Goal: Task Accomplishment & Management: Manage account settings

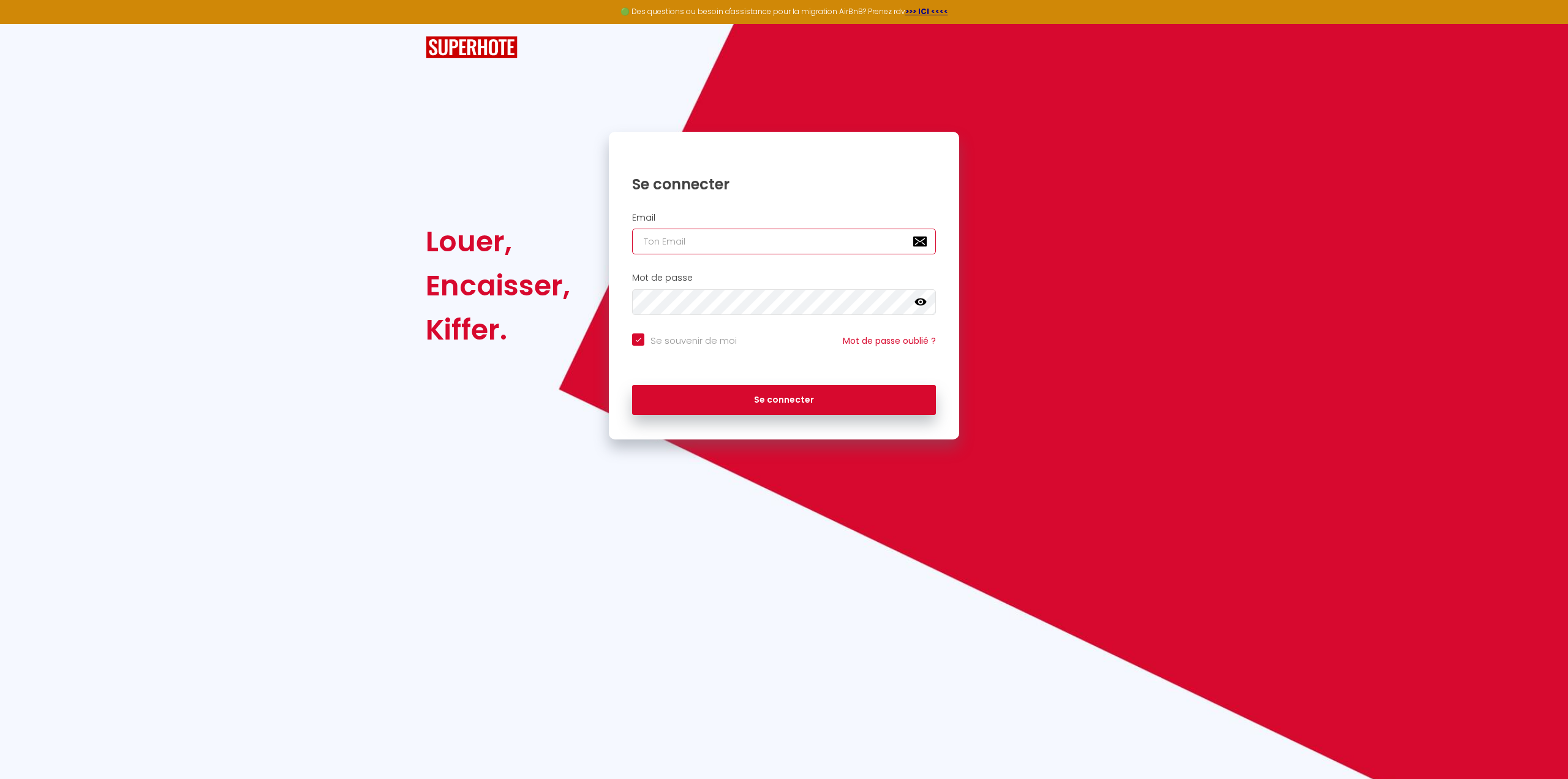
click at [685, 235] on input "email" at bounding box center [784, 241] width 304 height 26
type input "[EMAIL_ADDRESS][DOMAIN_NAME]"
click at [741, 400] on button "Se connecter" at bounding box center [784, 400] width 304 height 31
checkbox input "true"
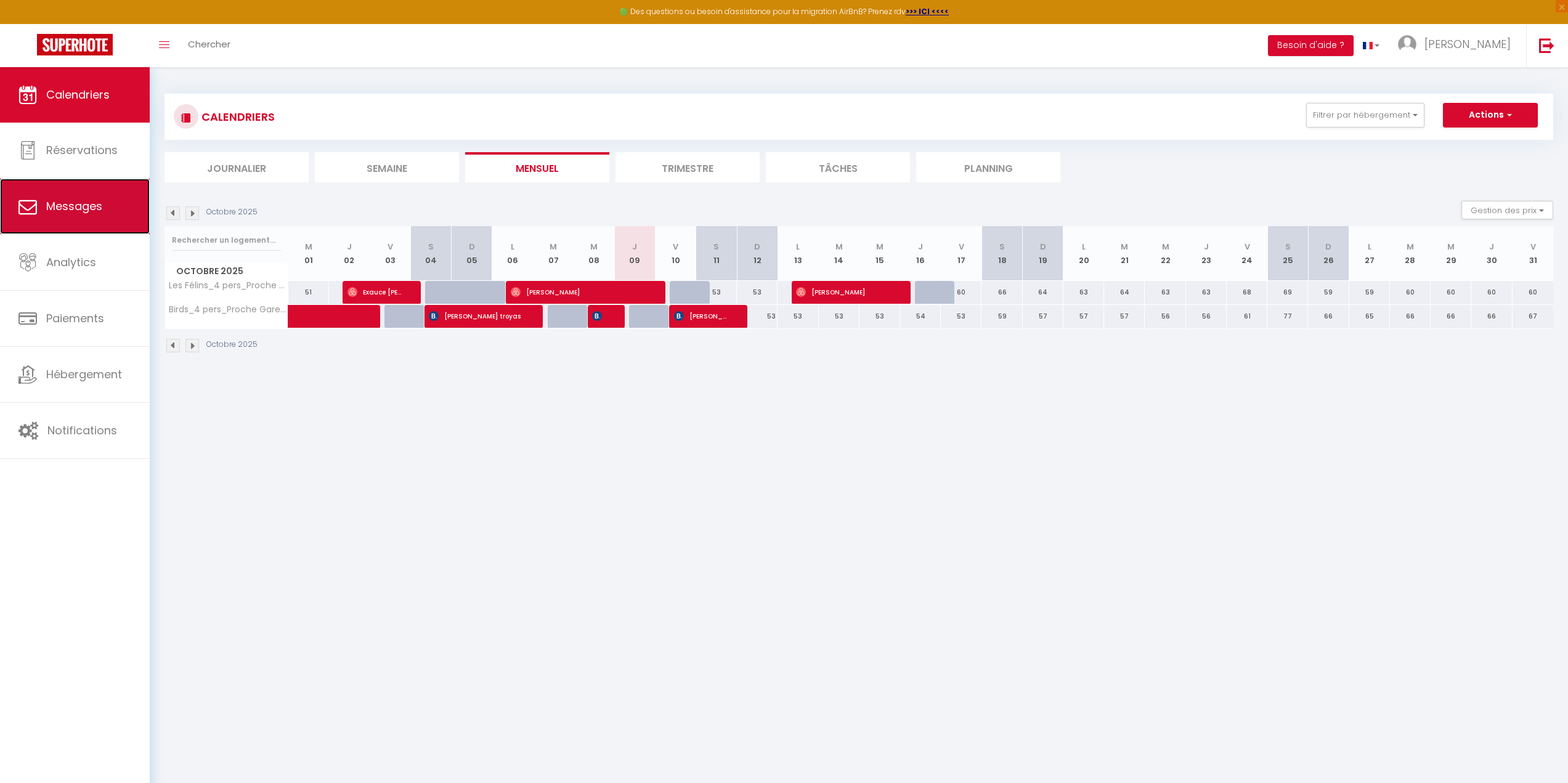
click at [135, 220] on link "Messages" at bounding box center [75, 206] width 150 height 56
select select "message"
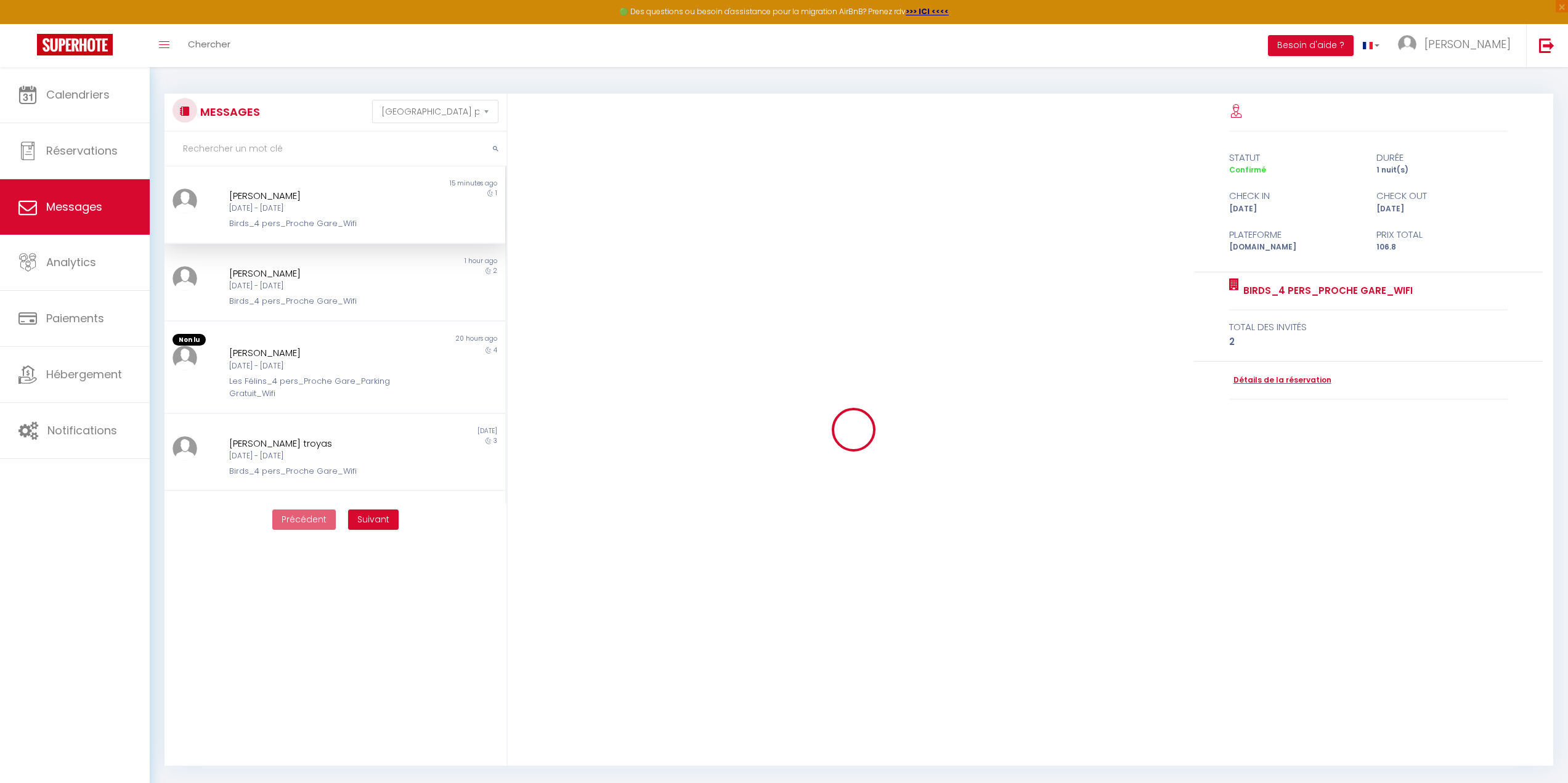
scroll to position [4928, 0]
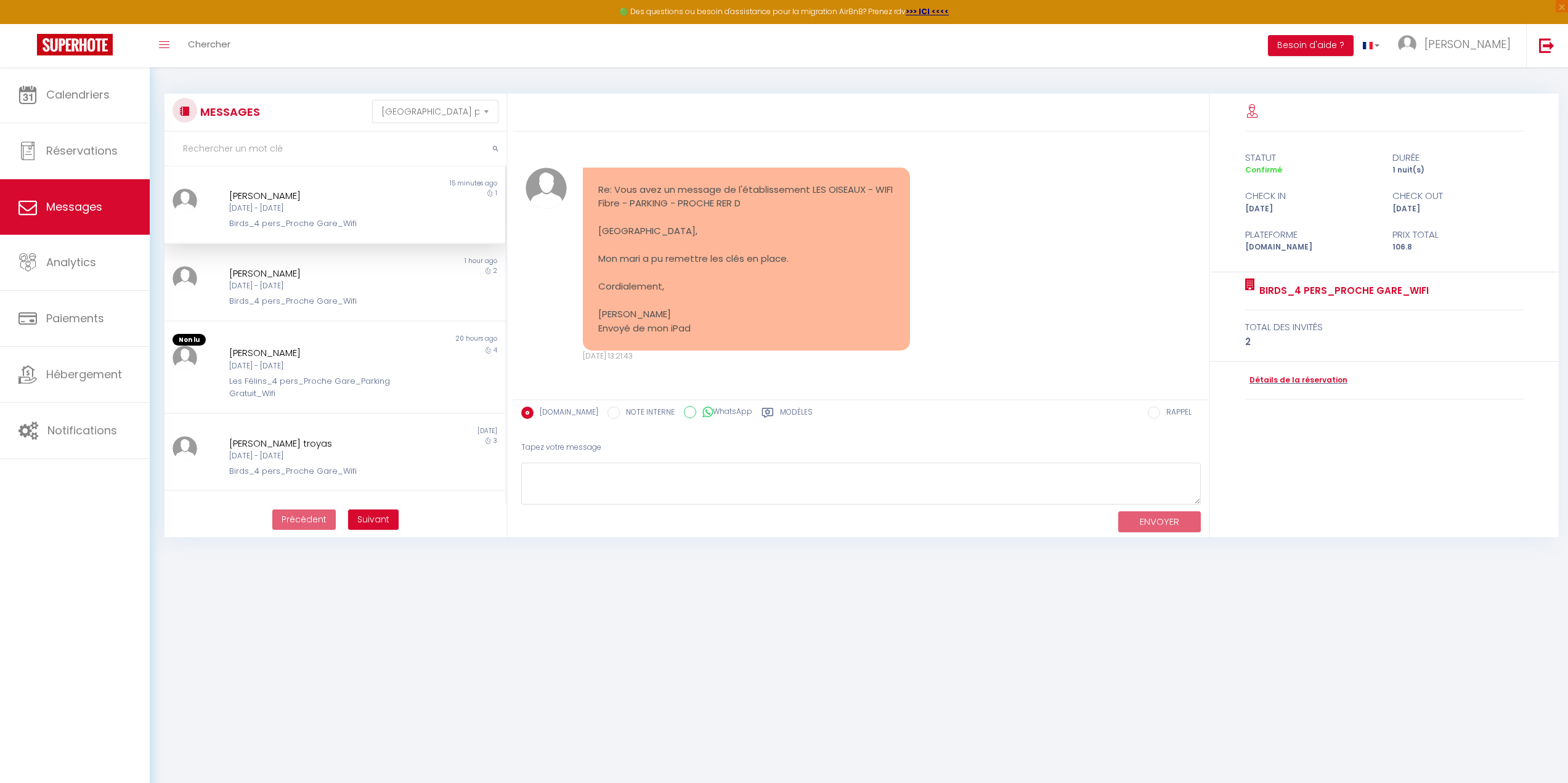
click at [283, 204] on div "[DATE] - [DATE]" at bounding box center [320, 209] width 183 height 12
click at [649, 489] on textarea at bounding box center [861, 484] width 680 height 43
type textarea "Bonjour, Je vous remercie de me l'avoir signalé. Je vous souhaite une très bonn…"
click at [1147, 516] on button "ENVOYER" at bounding box center [1160, 522] width 82 height 22
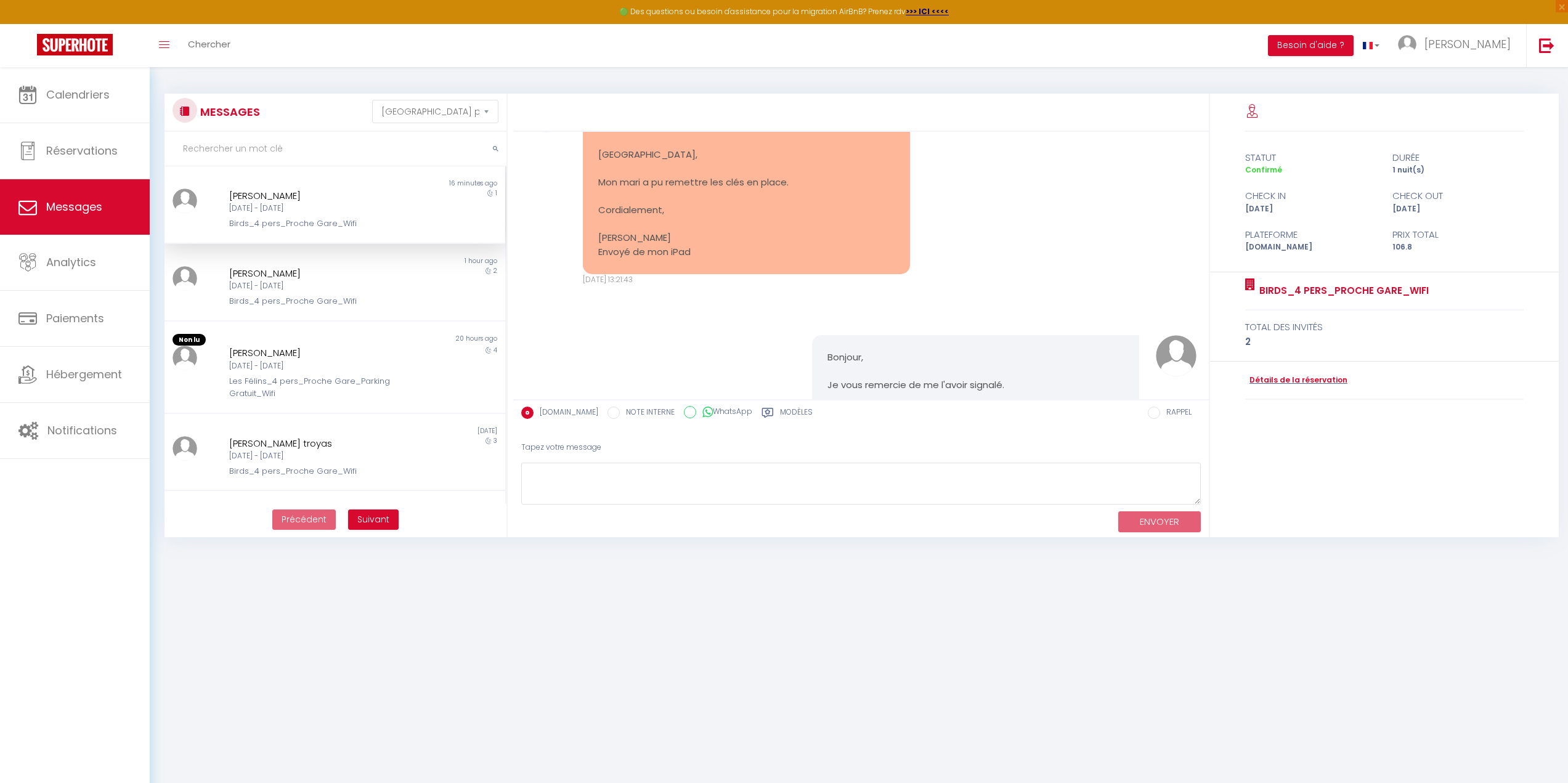
scroll to position [5158, 0]
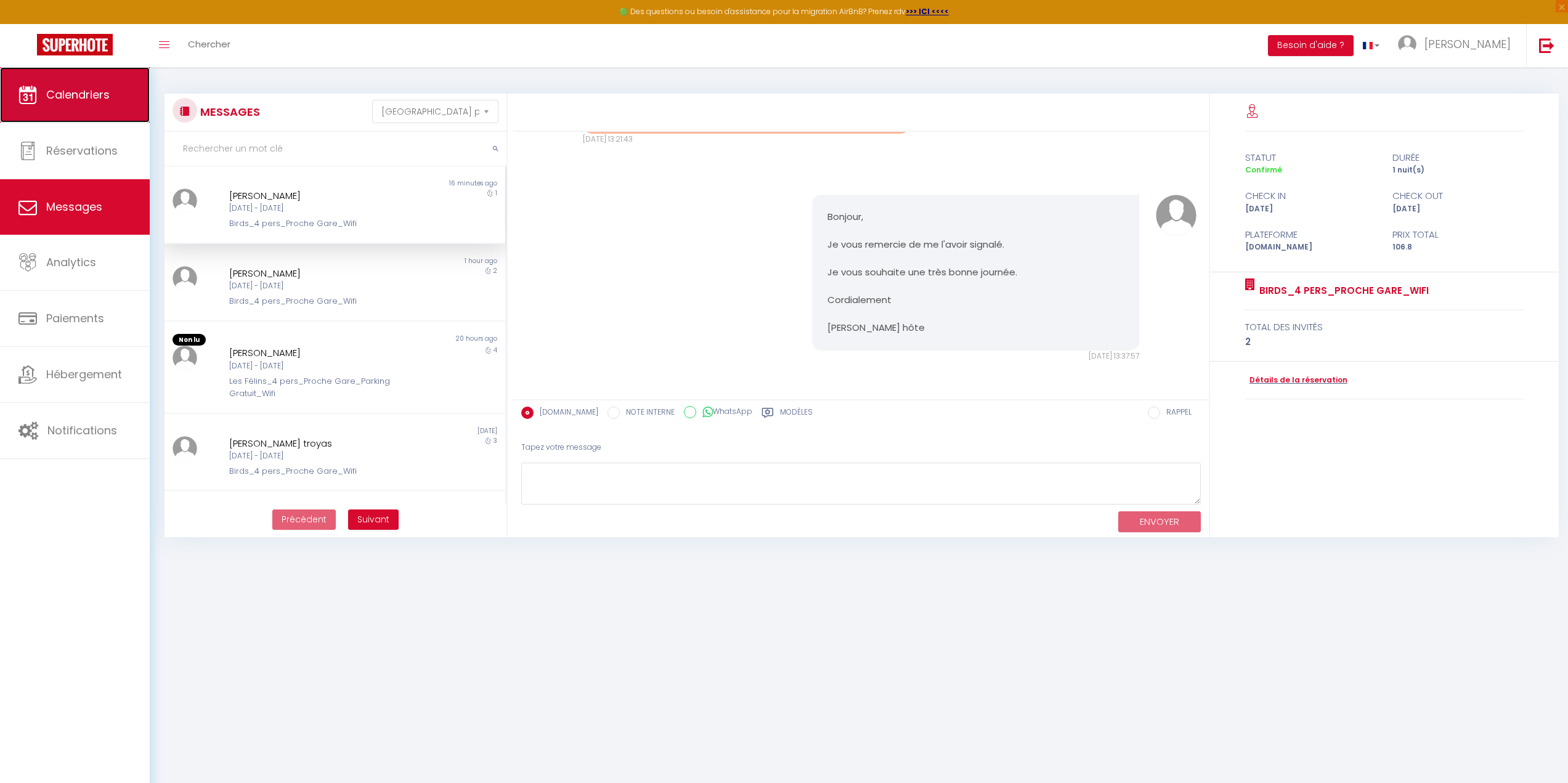
click at [87, 114] on link "Calendriers" at bounding box center [75, 95] width 150 height 56
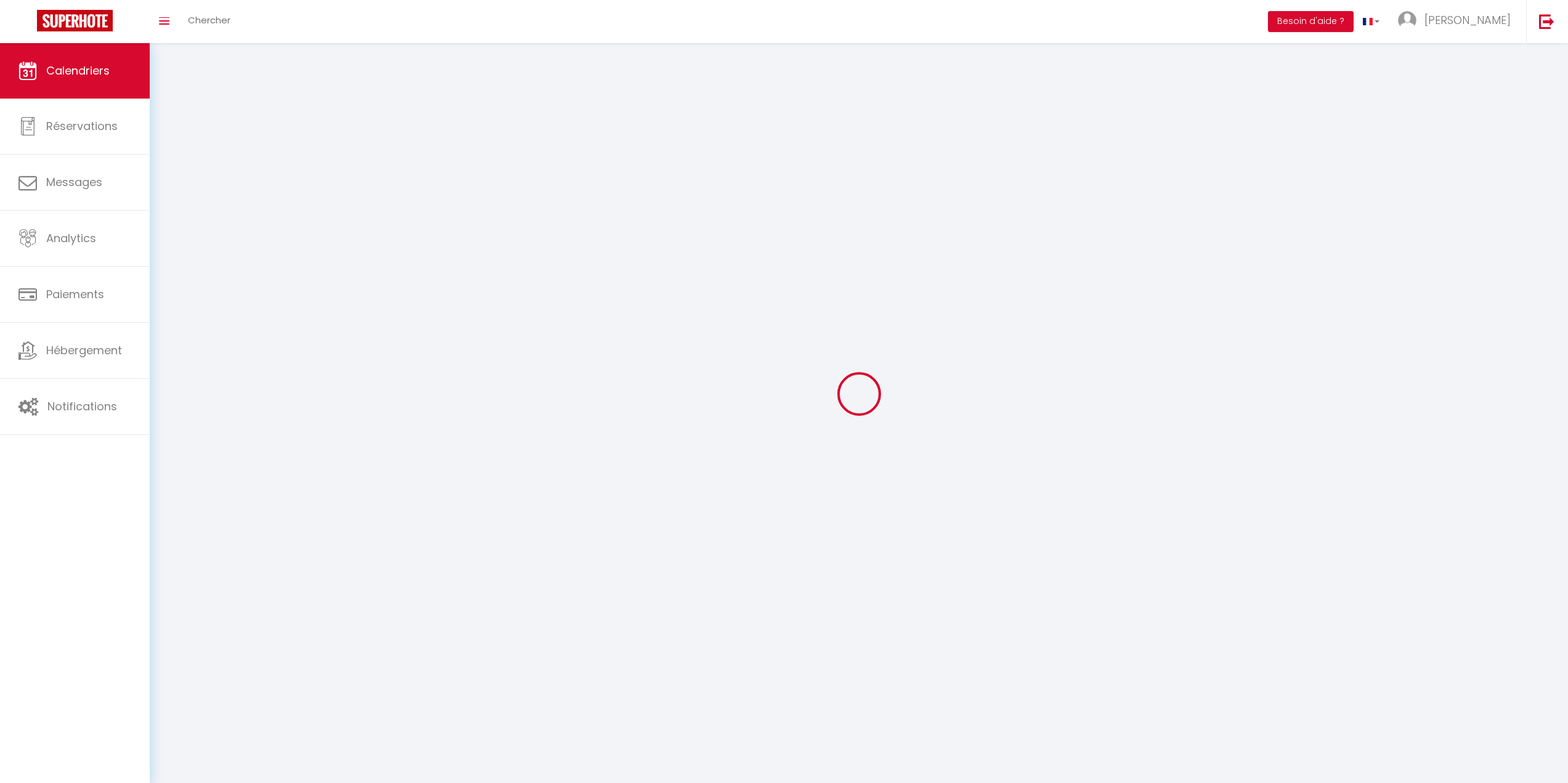
select select
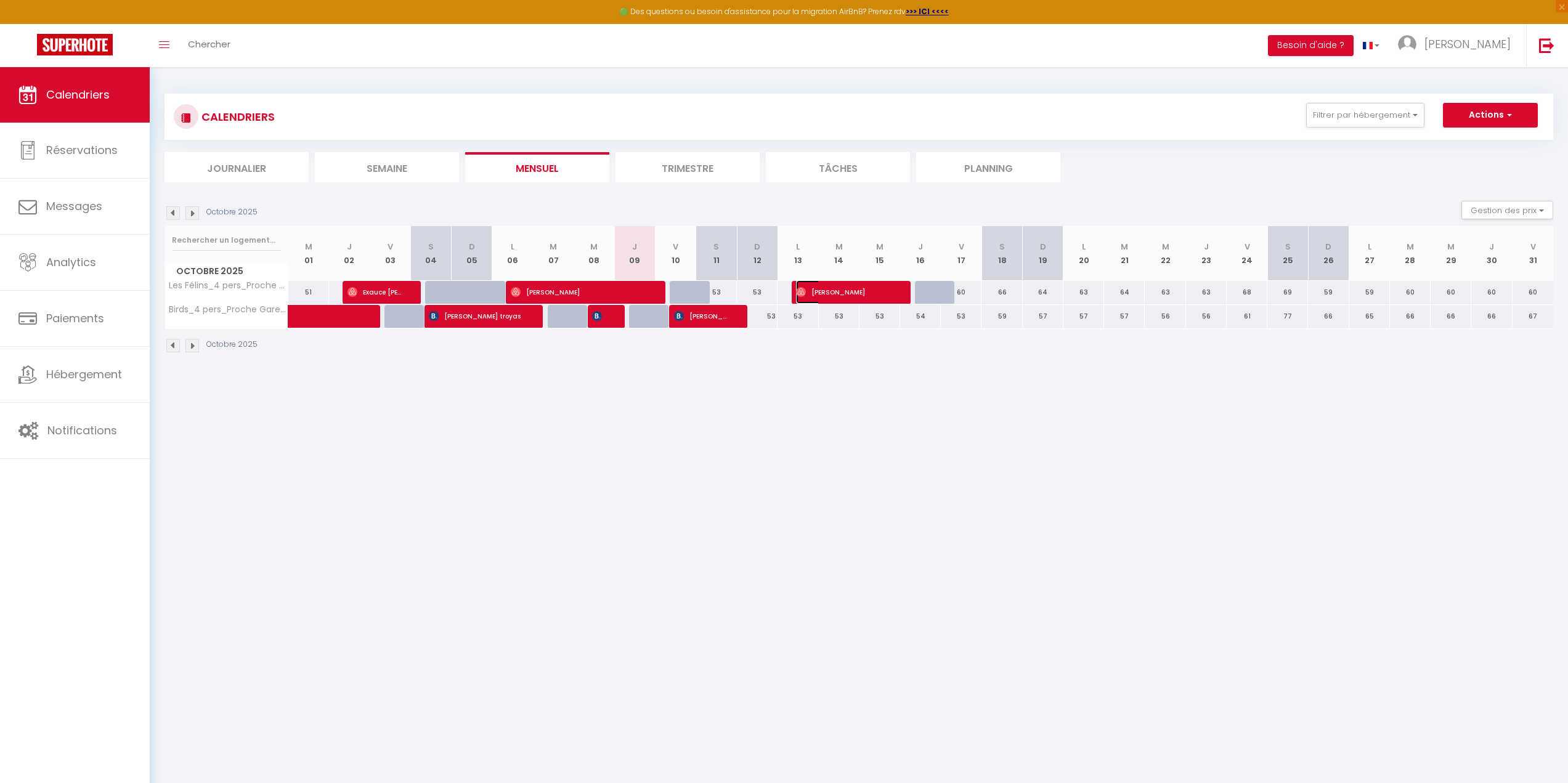
click at [817, 286] on span "[PERSON_NAME]" at bounding box center [843, 292] width 95 height 24
select select "OK"
select select "0"
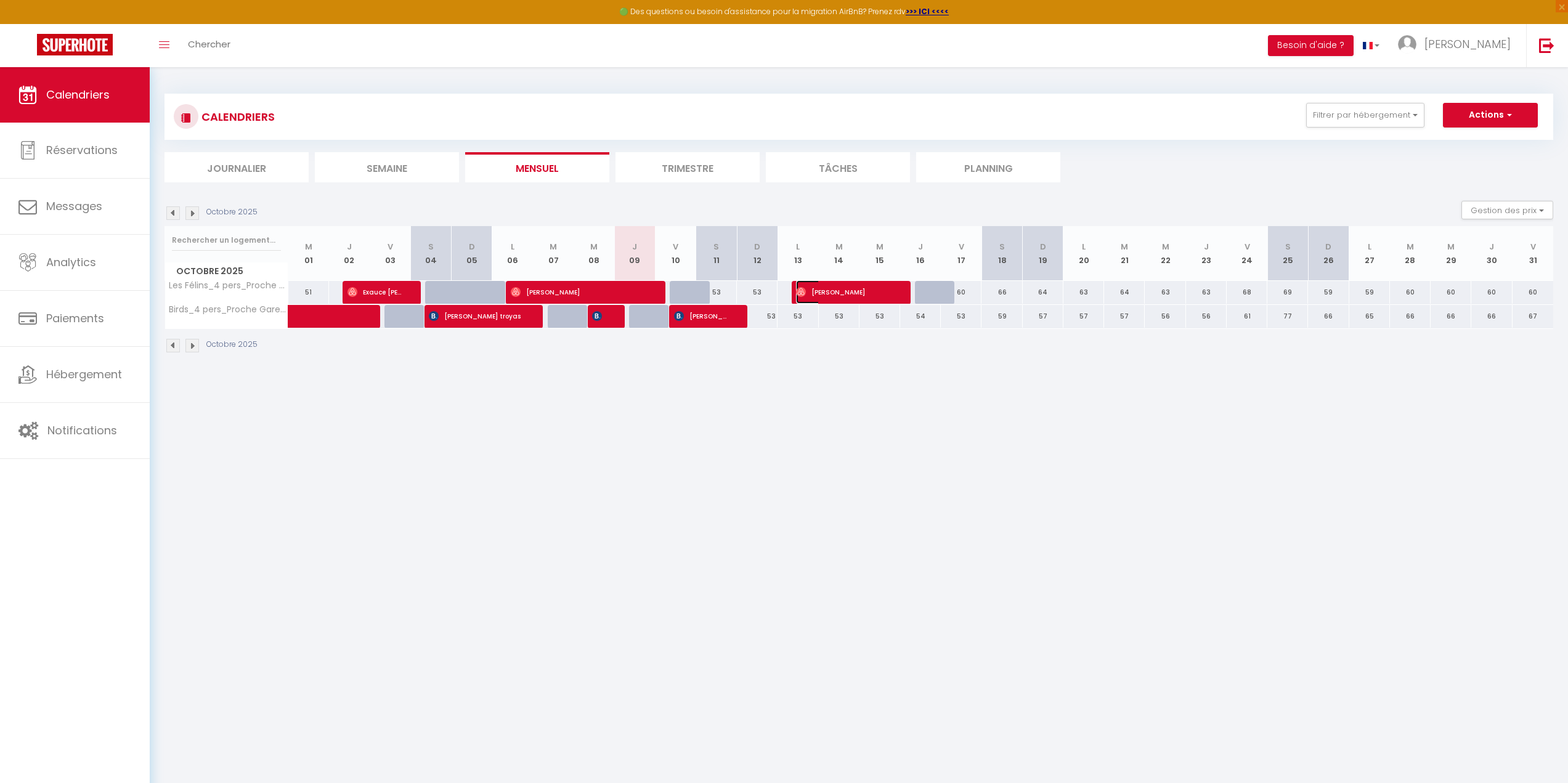
select select "1"
select select
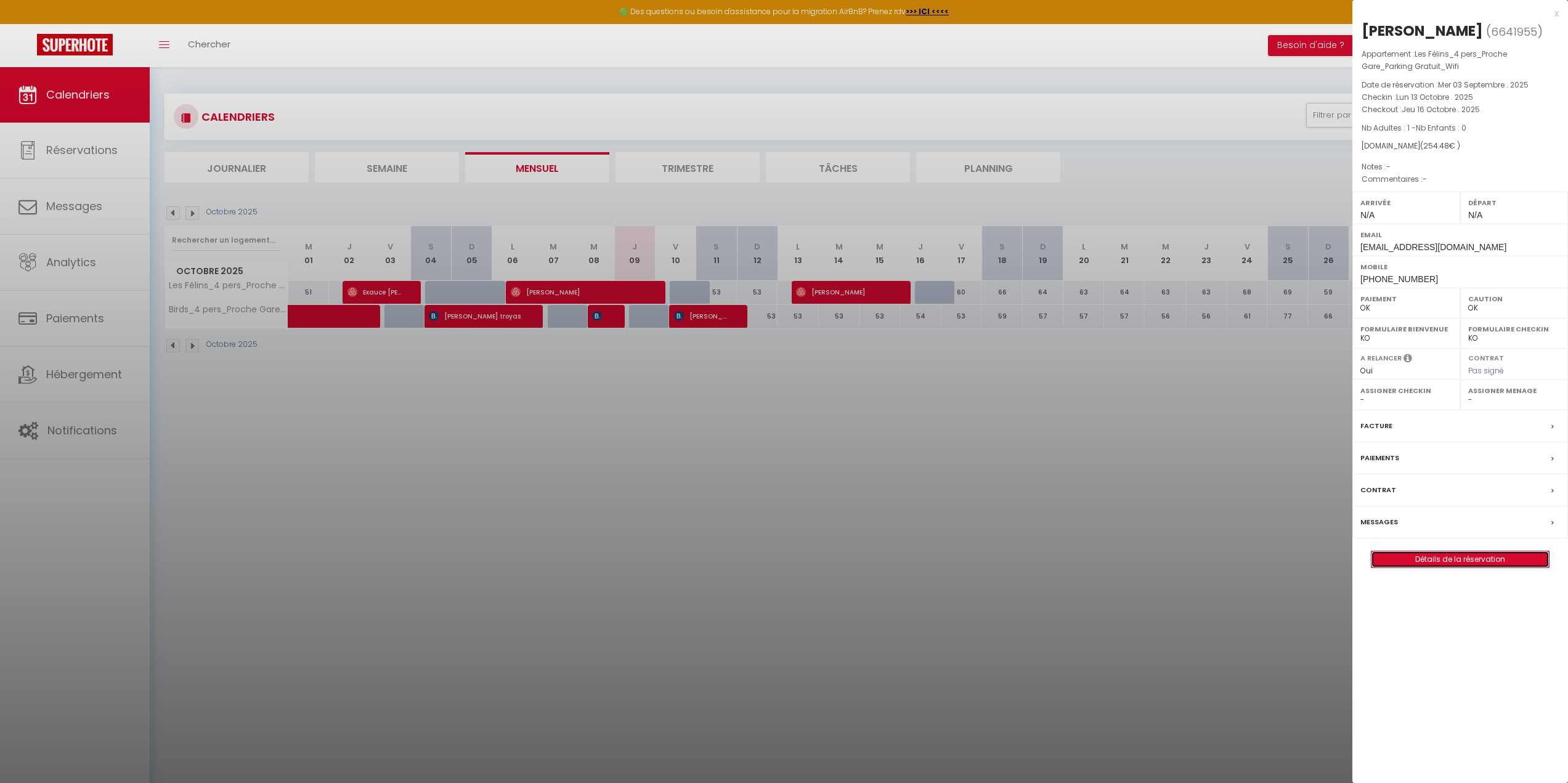
click at [1444, 556] on link "Détails de la réservation" at bounding box center [1460, 559] width 177 height 16
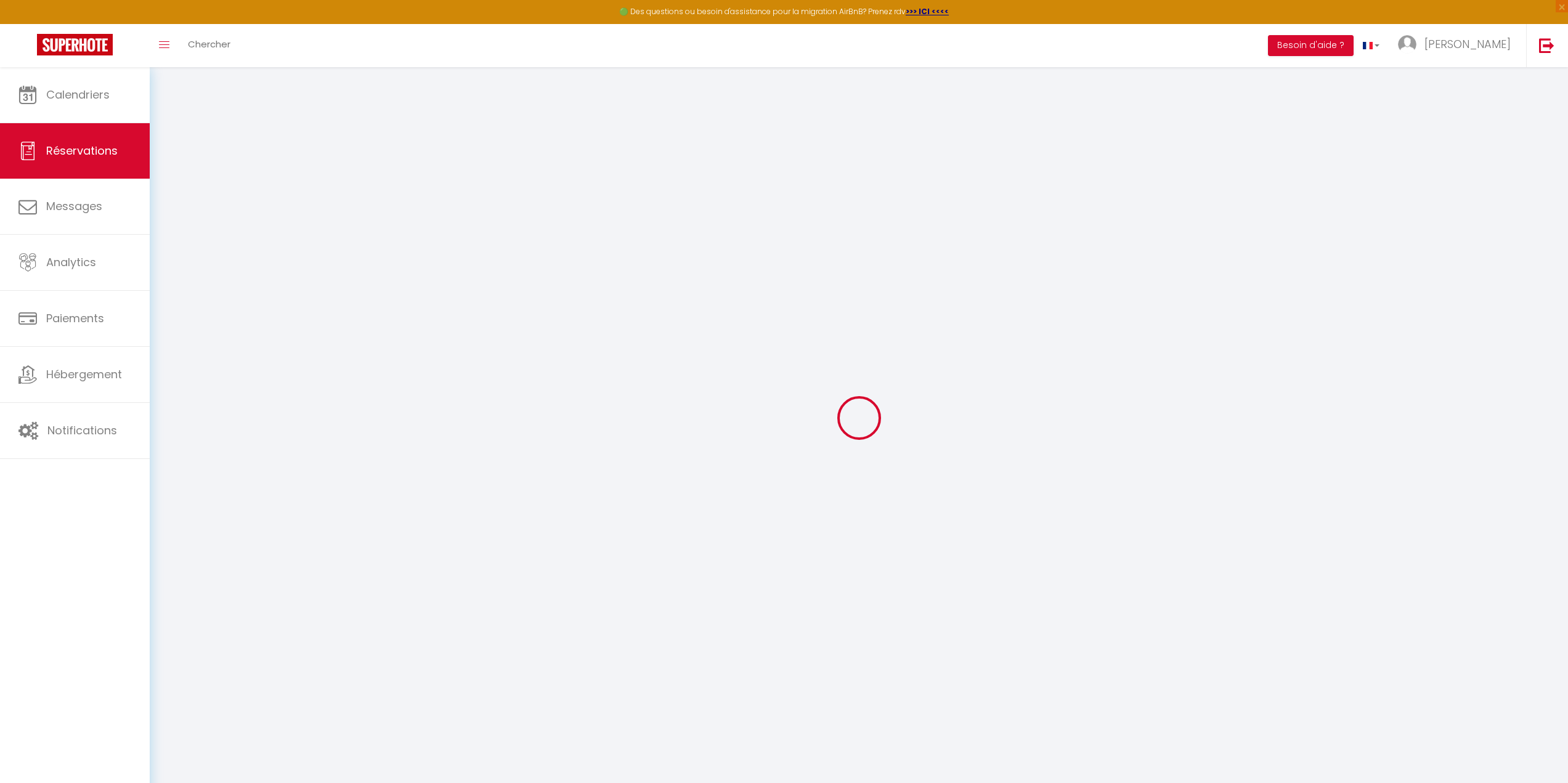
select select
checkbox input "false"
select select
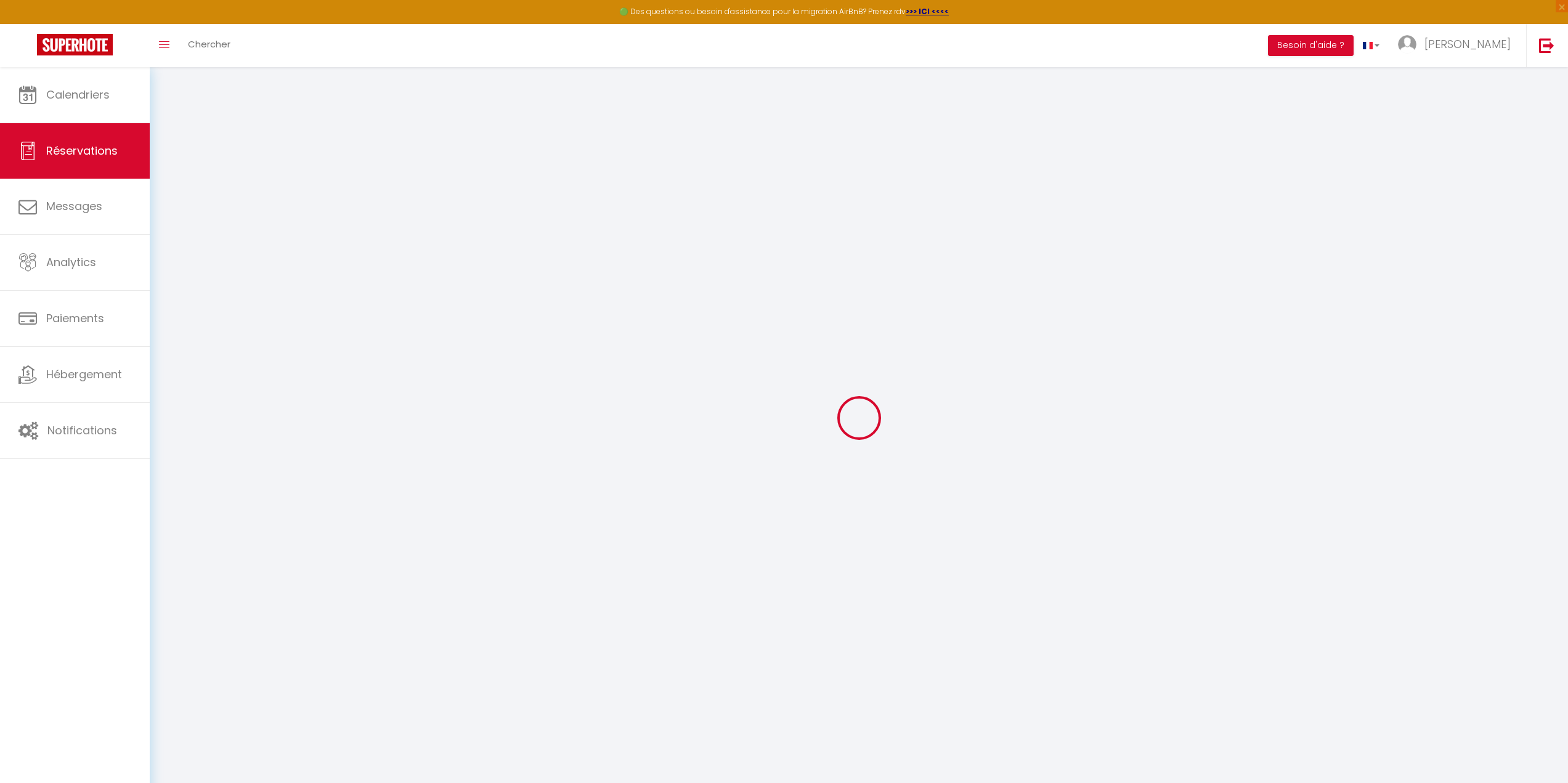
select select
checkbox input "false"
select select
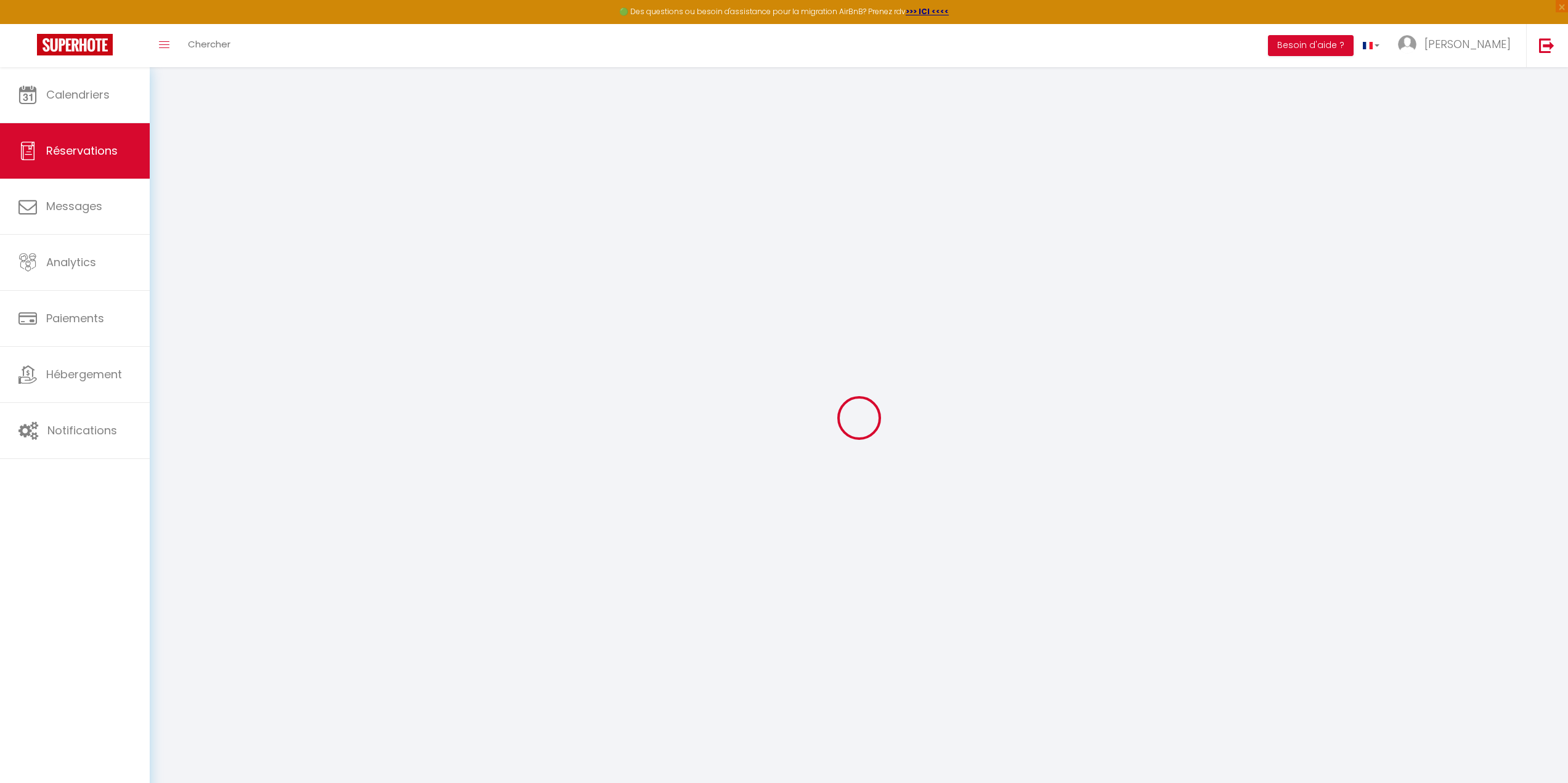
select select
checkbox input "false"
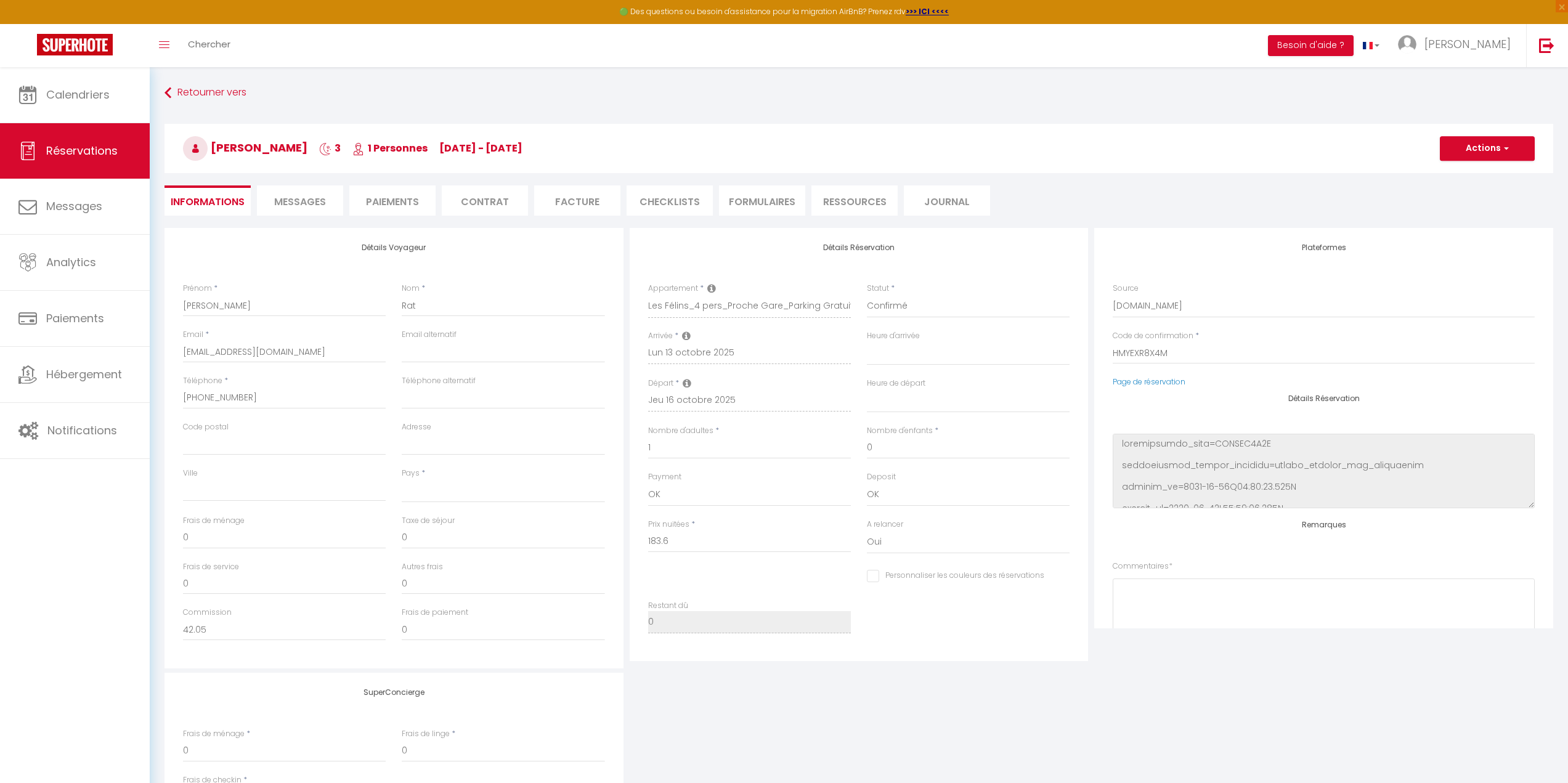
select select
type input "50"
type input "20.88"
select select
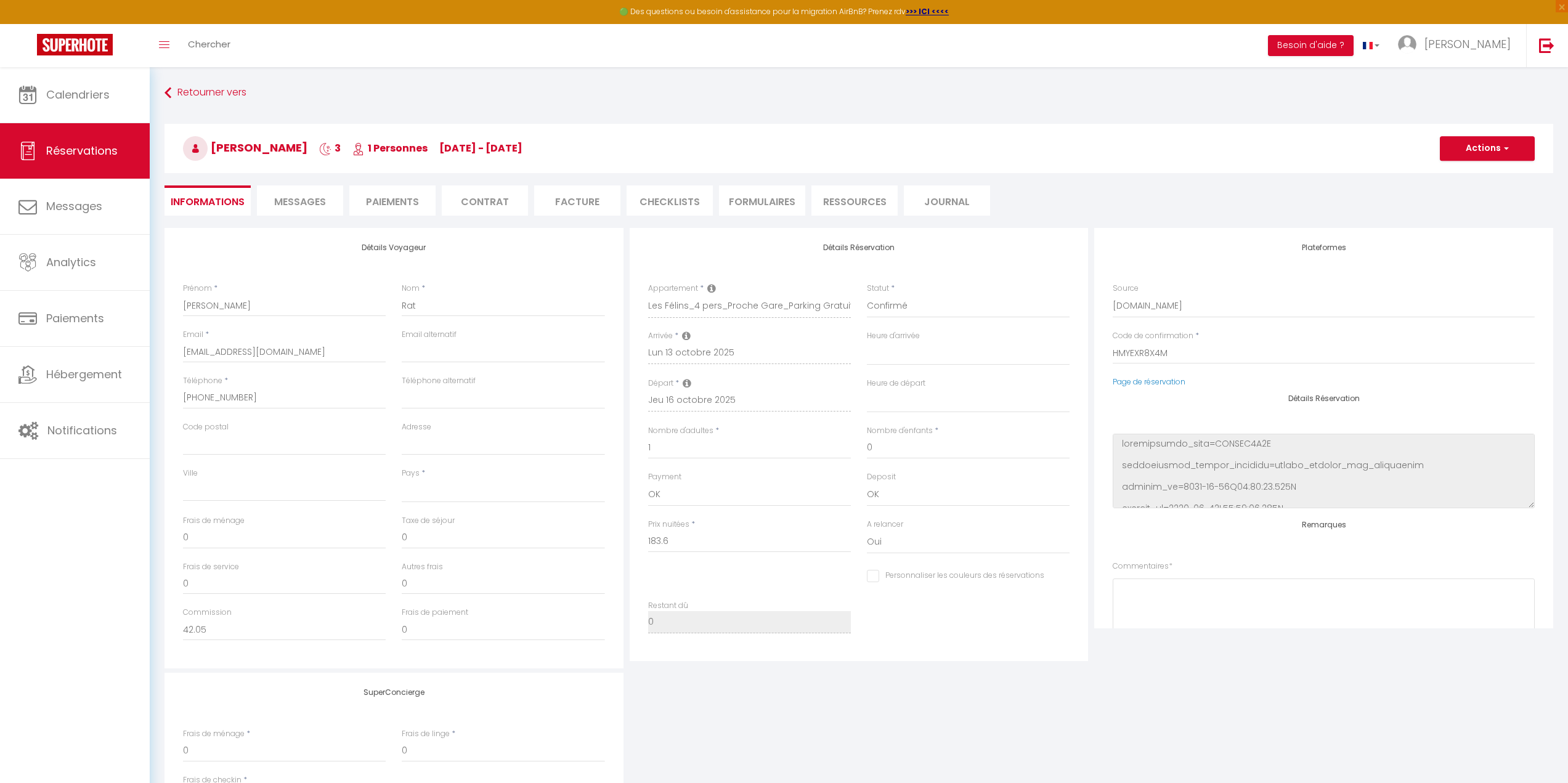
checkbox input "false"
select select
checkbox input "false"
select select
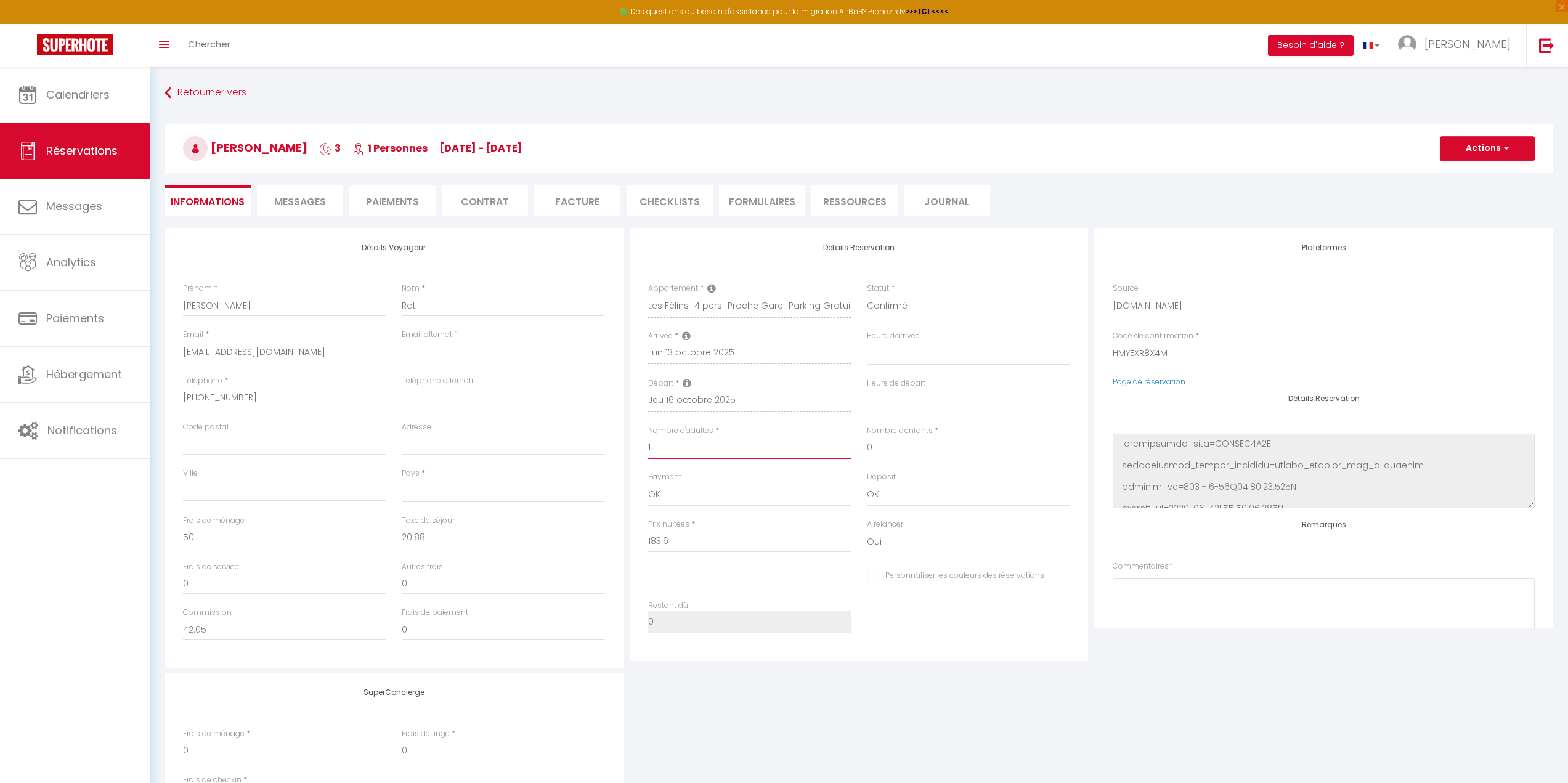
click at [655, 453] on input "1" at bounding box center [750, 447] width 203 height 22
click at [730, 445] on input "1" at bounding box center [750, 447] width 203 height 22
click at [90, 100] on span "Calendriers" at bounding box center [77, 94] width 63 height 15
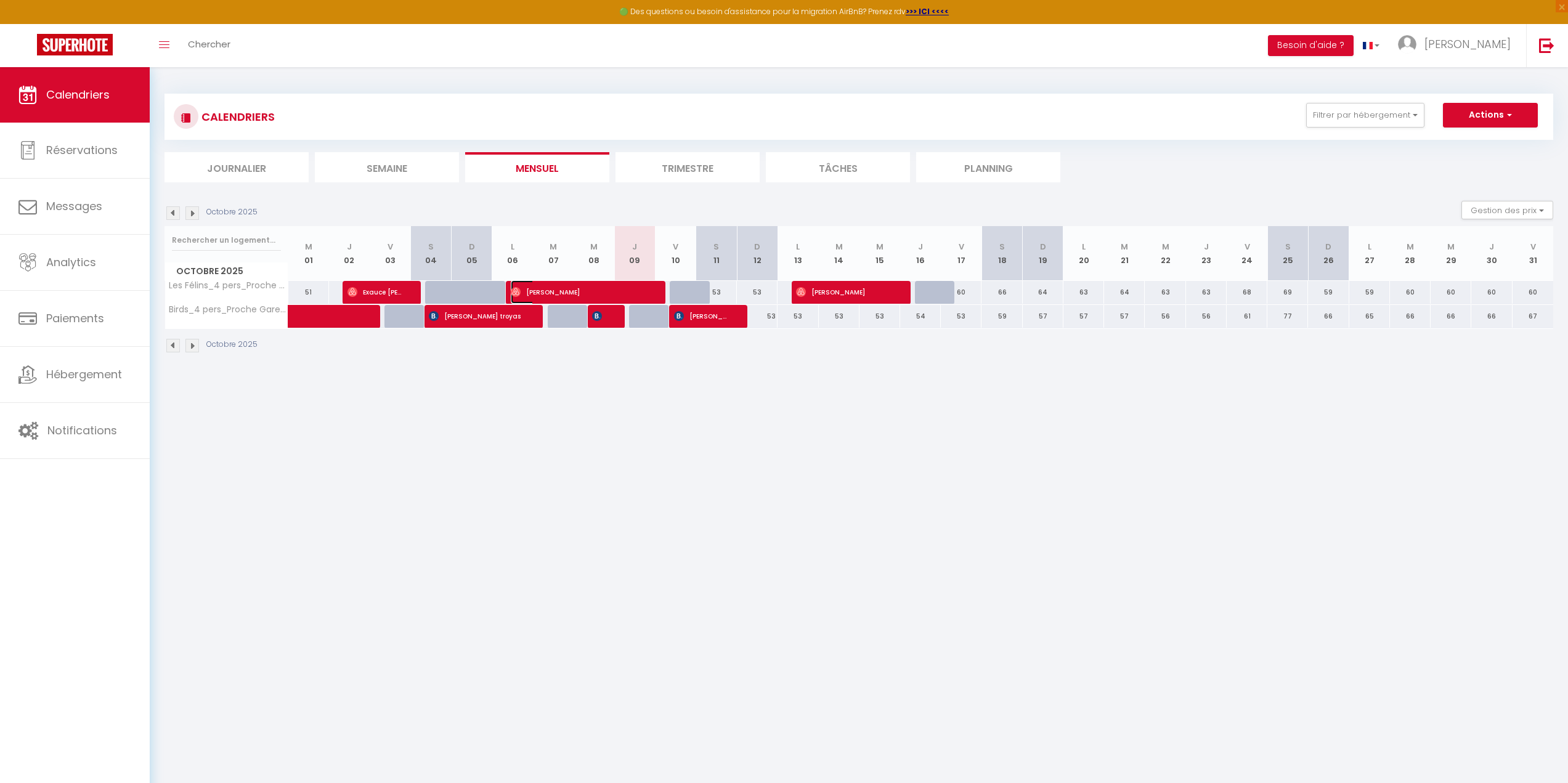
click at [620, 291] on span "[PERSON_NAME]" at bounding box center [578, 292] width 135 height 24
select select "OK"
select select "0"
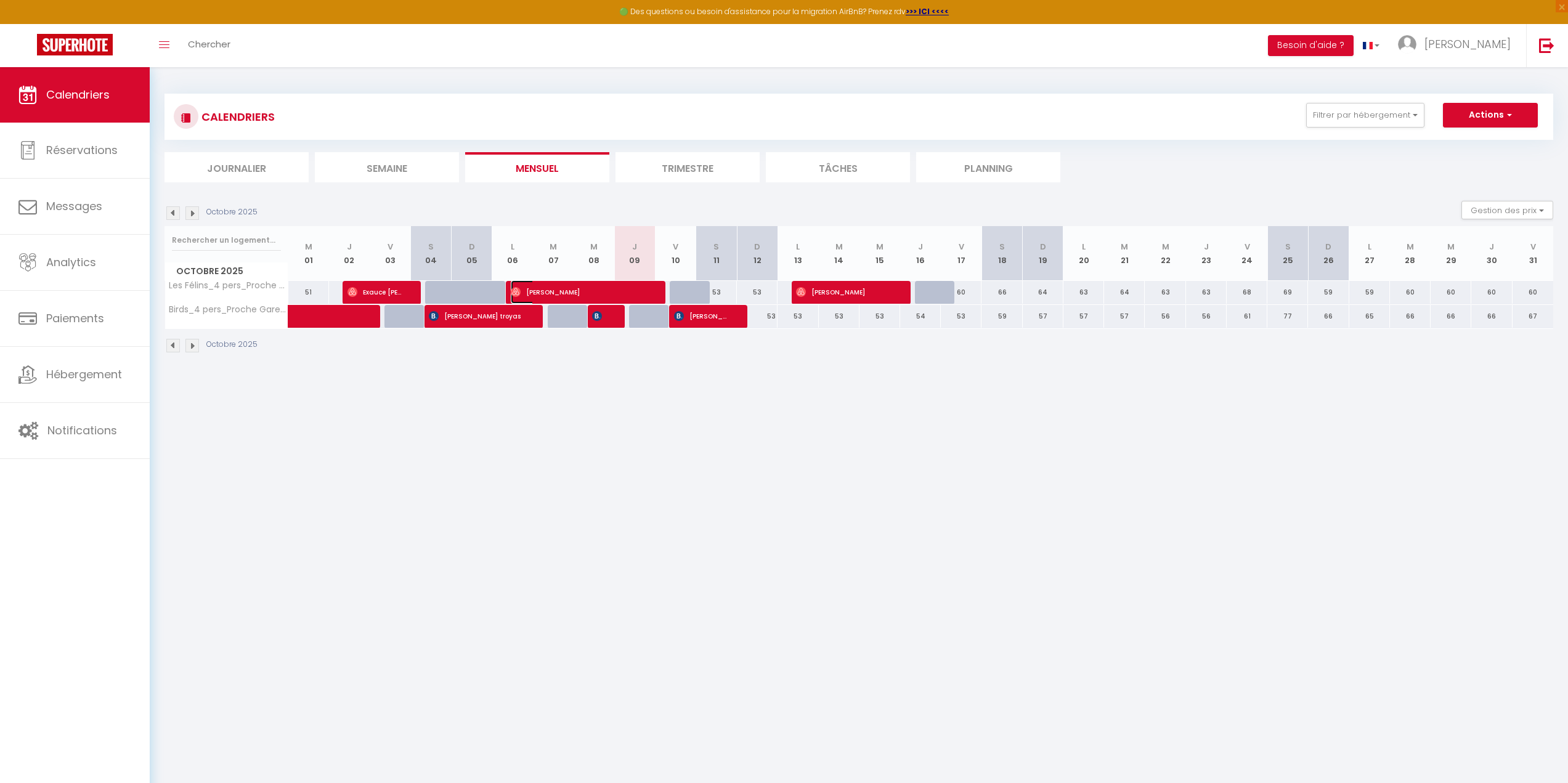
select select "1"
select select
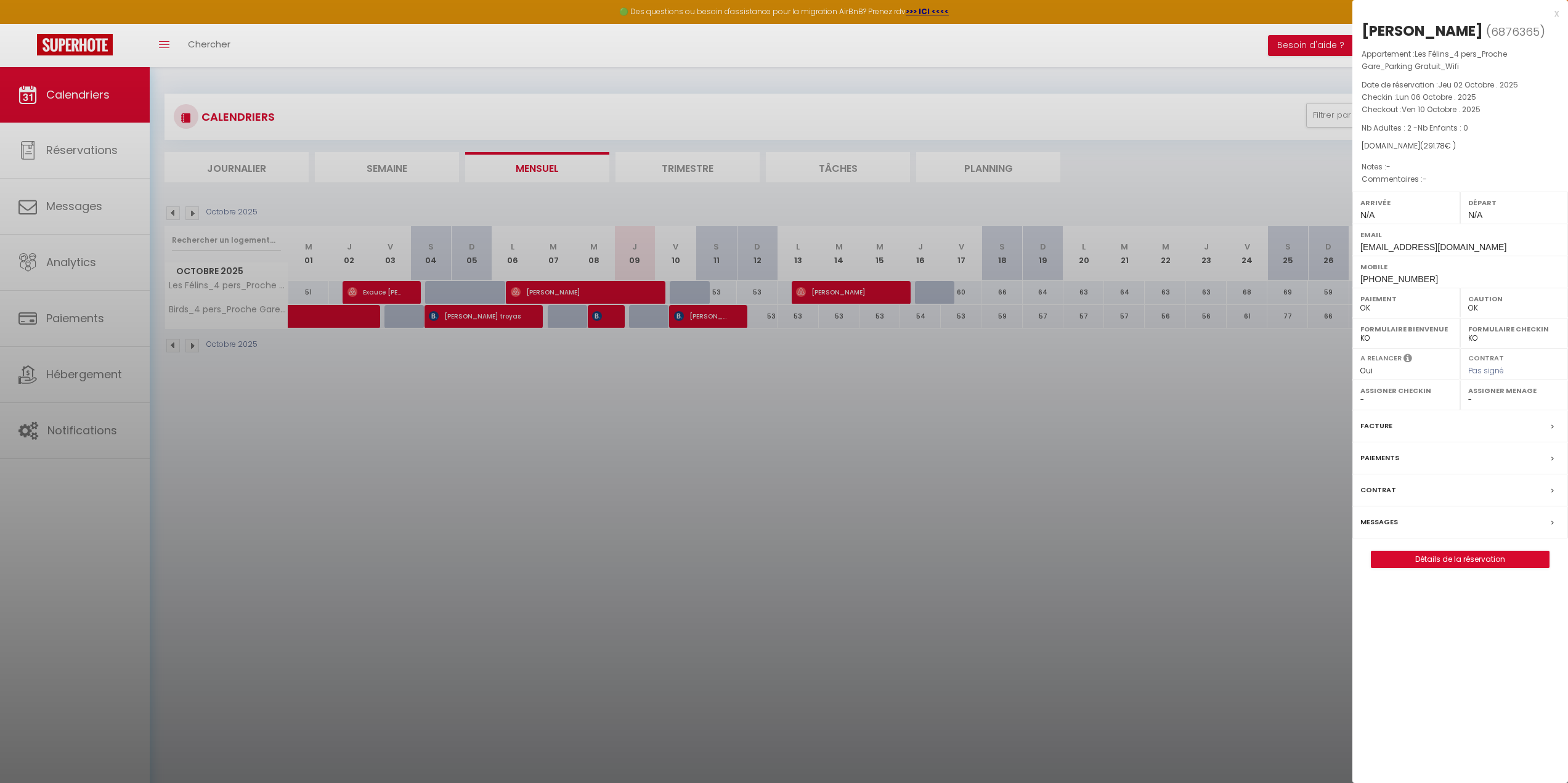
click at [787, 411] on div at bounding box center [784, 391] width 1568 height 783
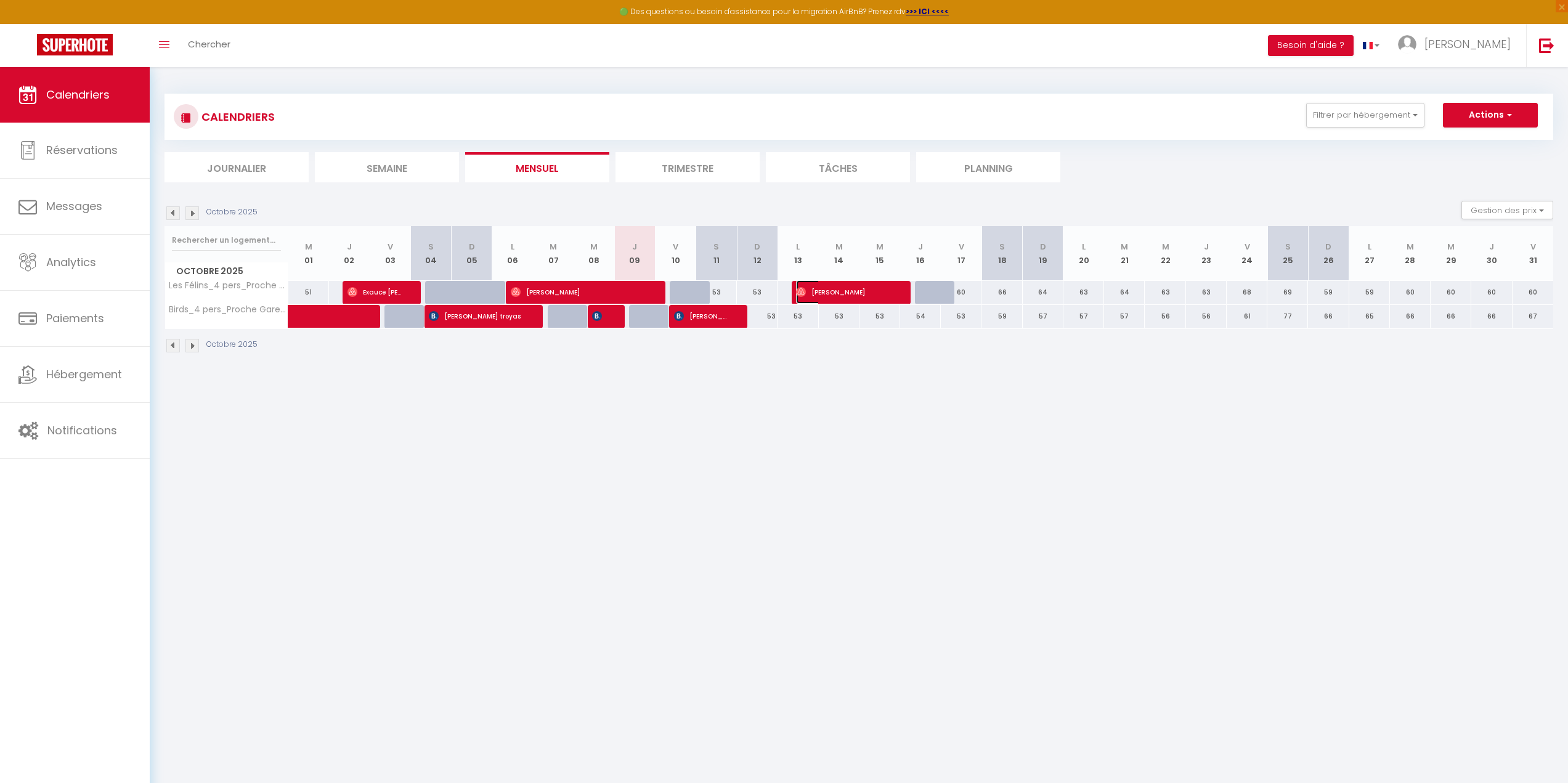
click at [824, 284] on span "[PERSON_NAME]" at bounding box center [843, 292] width 95 height 24
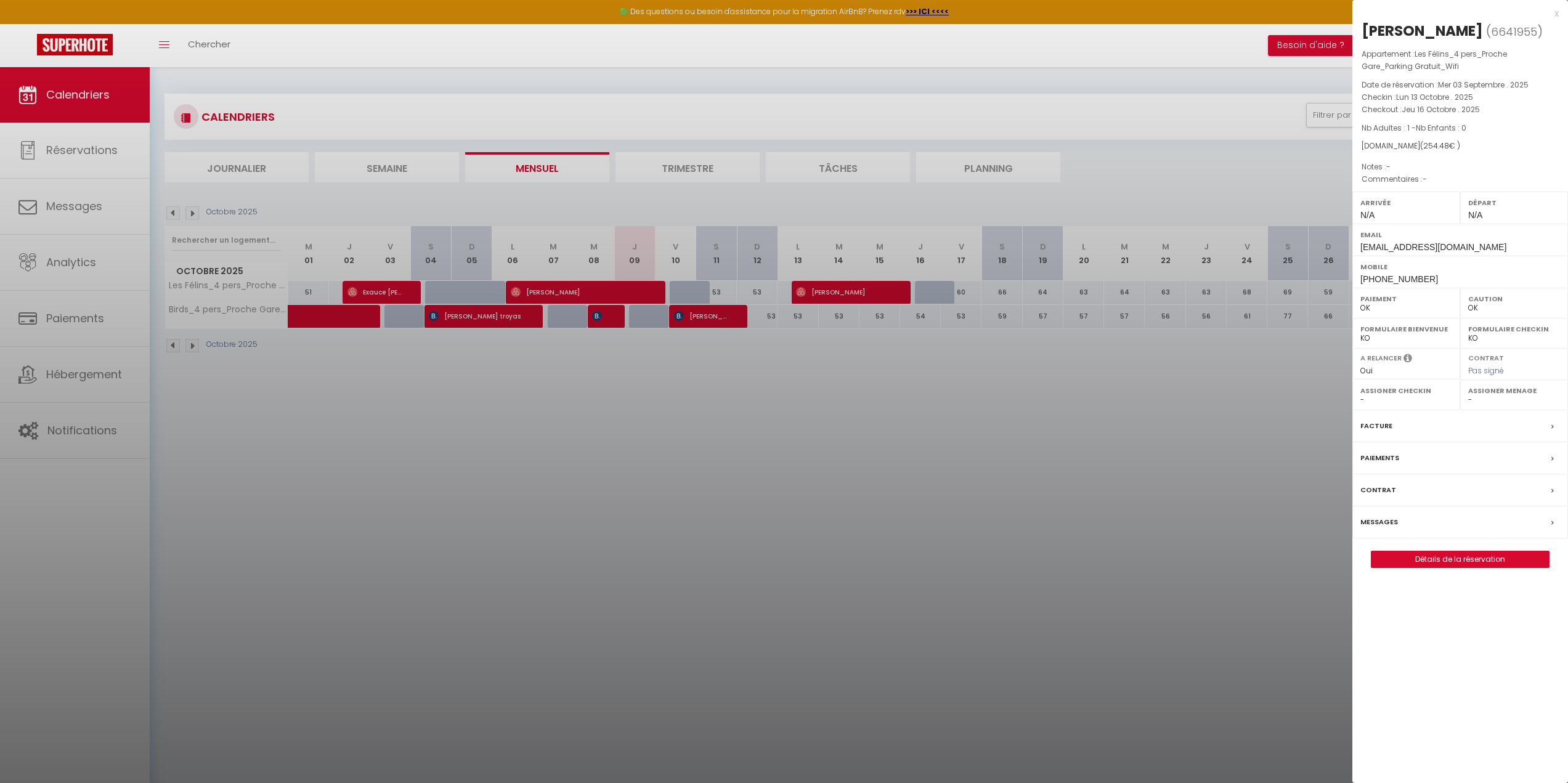
drag, startPoint x: 1397, startPoint y: 125, endPoint x: 1428, endPoint y: 132, distance: 31.8
click at [1428, 132] on span "Nb Adultes : 1 - Nb Enfants : 0" at bounding box center [1414, 128] width 105 height 10
click at [861, 452] on div at bounding box center [784, 391] width 1568 height 783
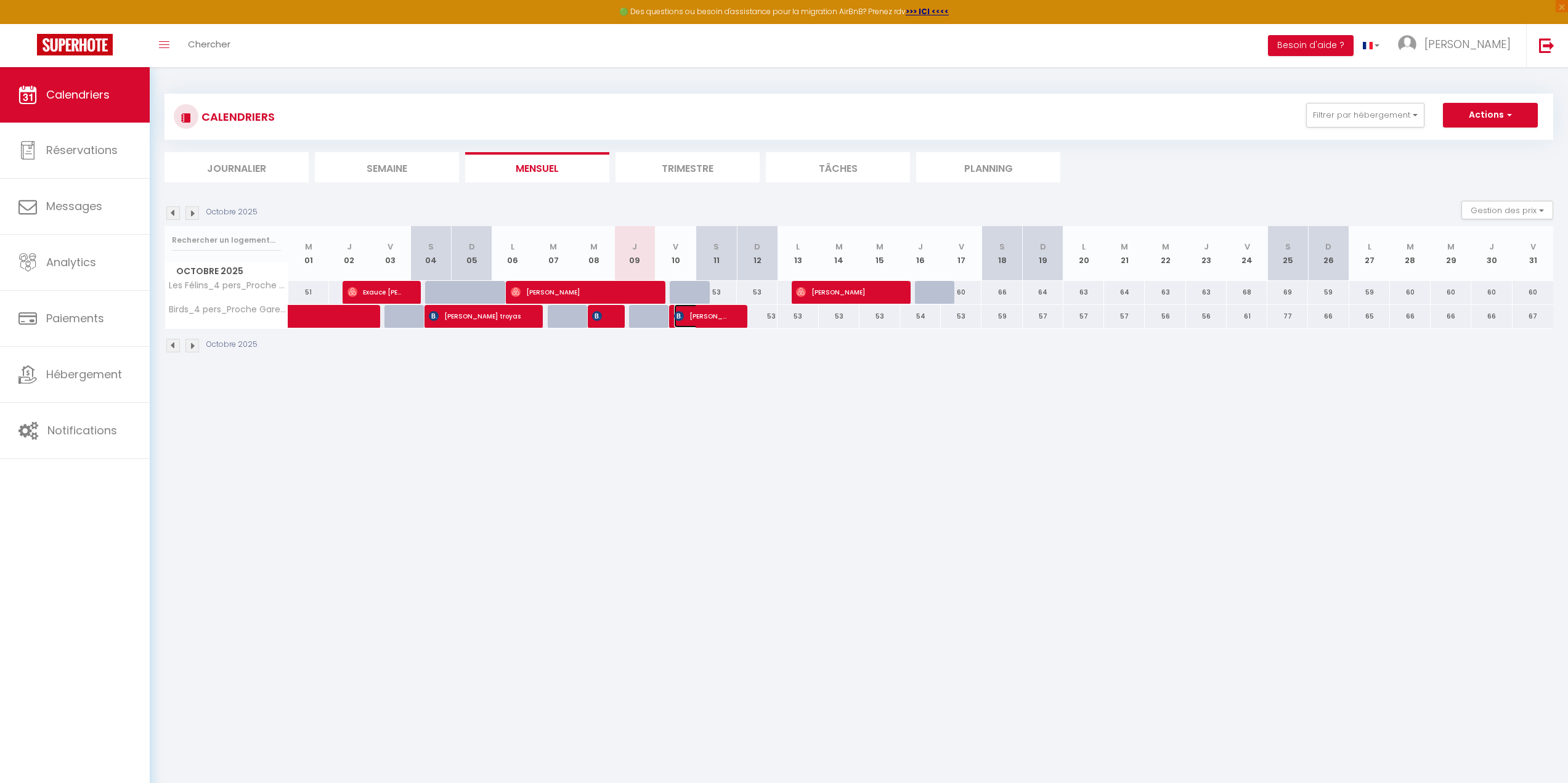
click at [713, 309] on span "[PERSON_NAME]" at bounding box center [701, 316] width 54 height 24
select select "KO"
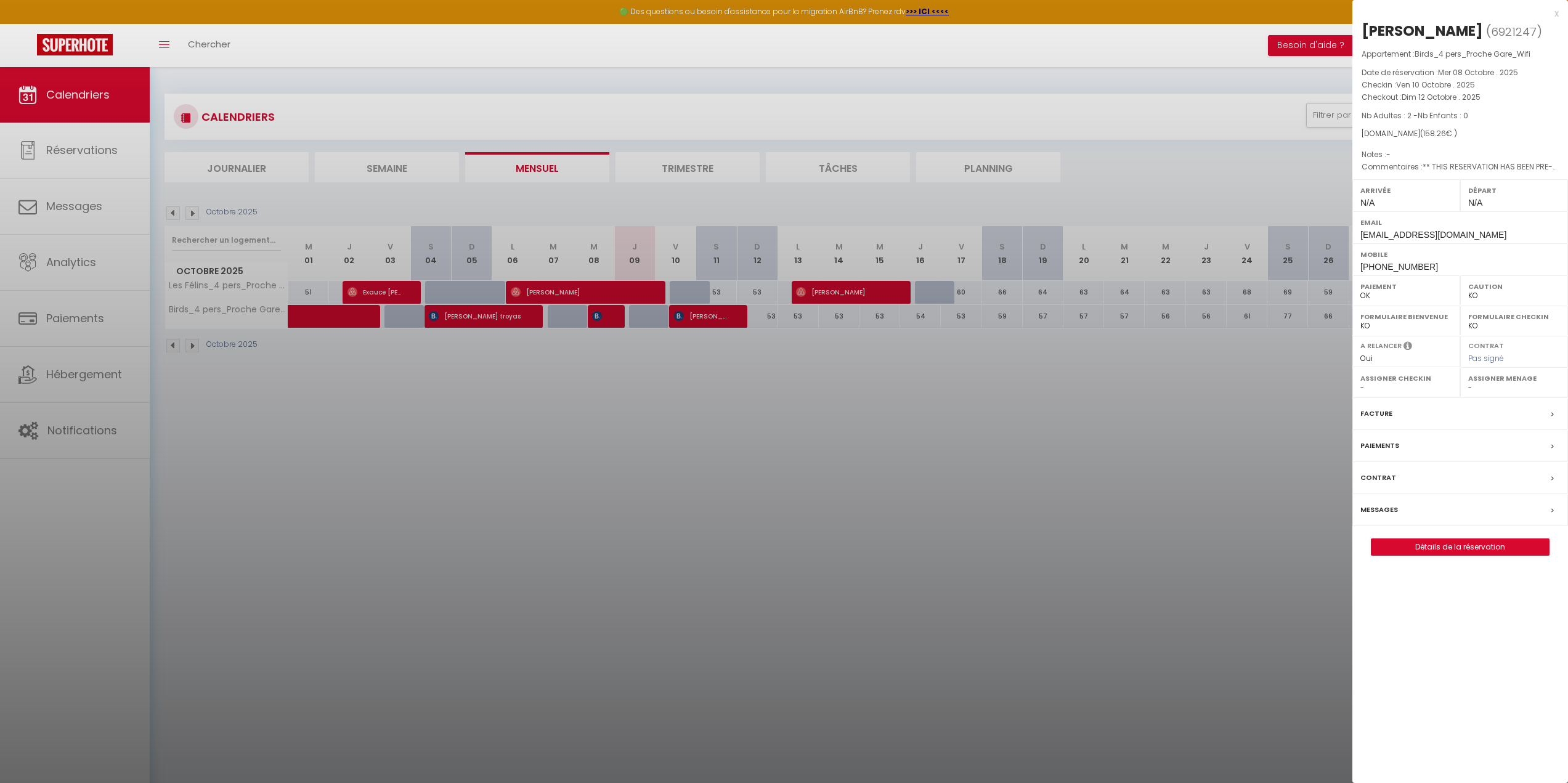
click at [863, 284] on div at bounding box center [784, 391] width 1568 height 783
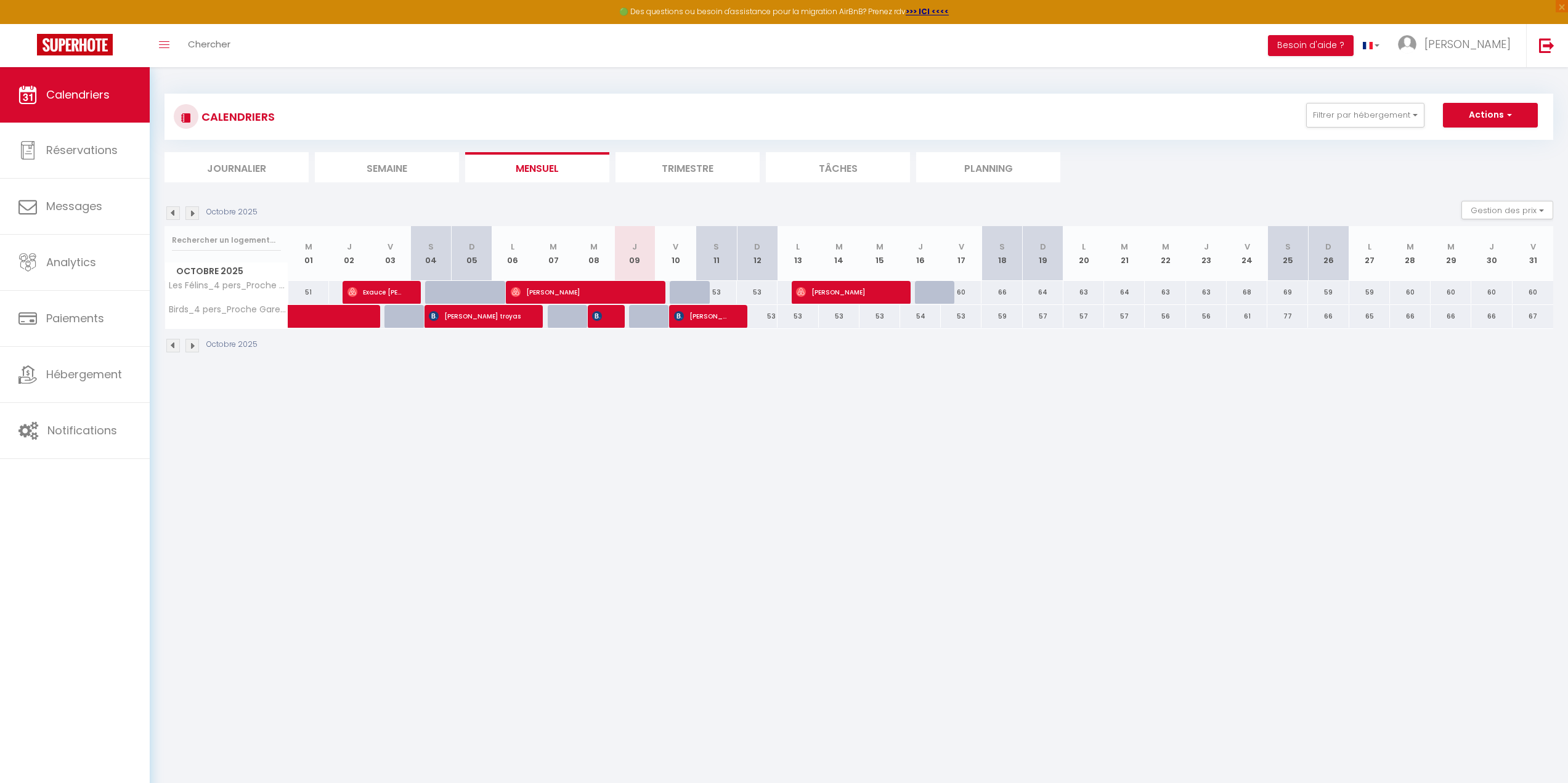
click at [925, 288] on div at bounding box center [935, 293] width 40 height 24
type input "60"
type input "Jeu 16 Octobre 2025"
type input "Ven 17 Octobre 2025"
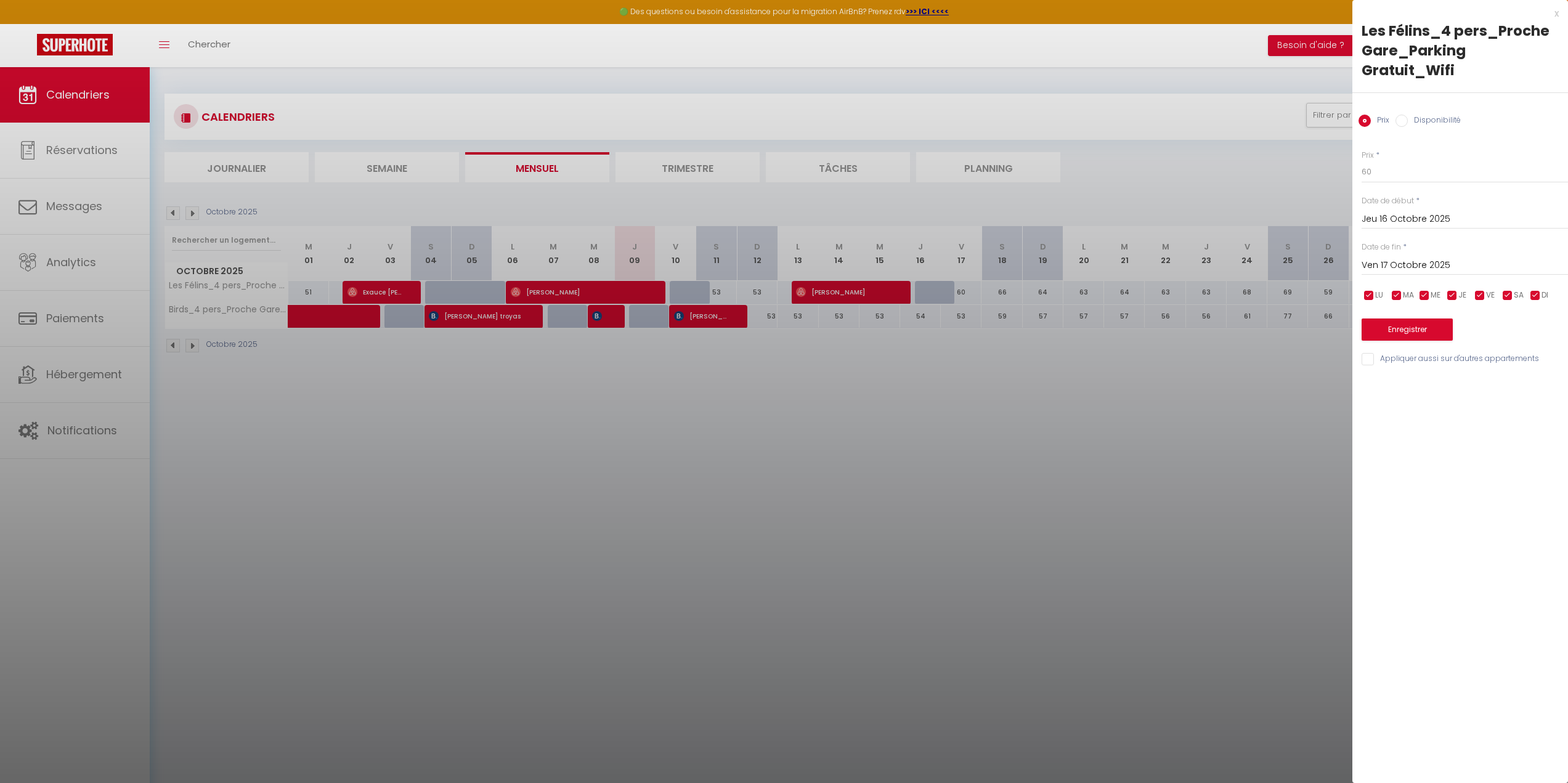
click at [923, 426] on div at bounding box center [784, 391] width 1568 height 783
